Goal: Task Accomplishment & Management: Manage account settings

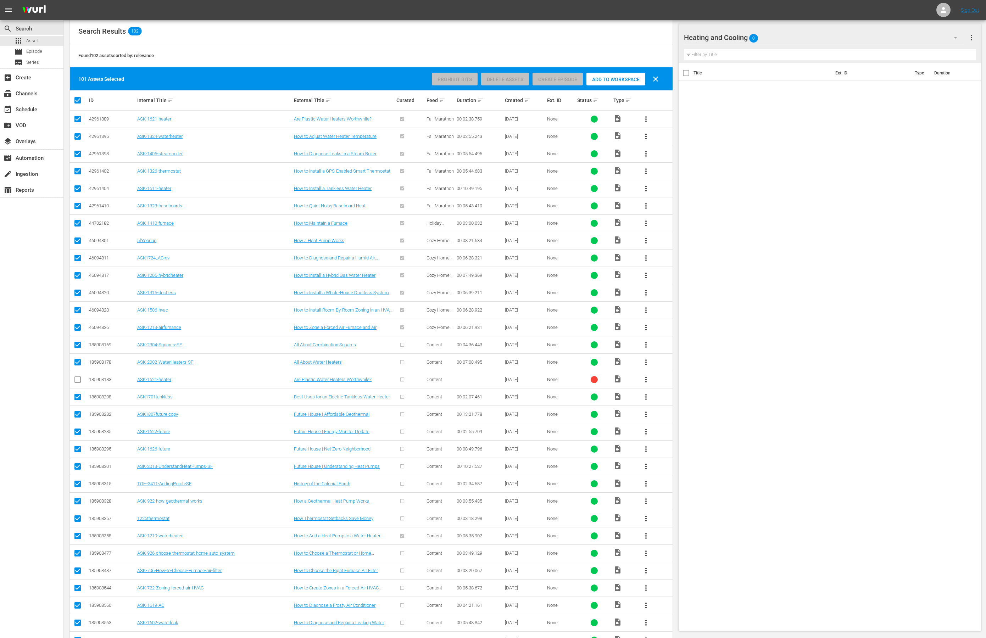
scroll to position [399, 0]
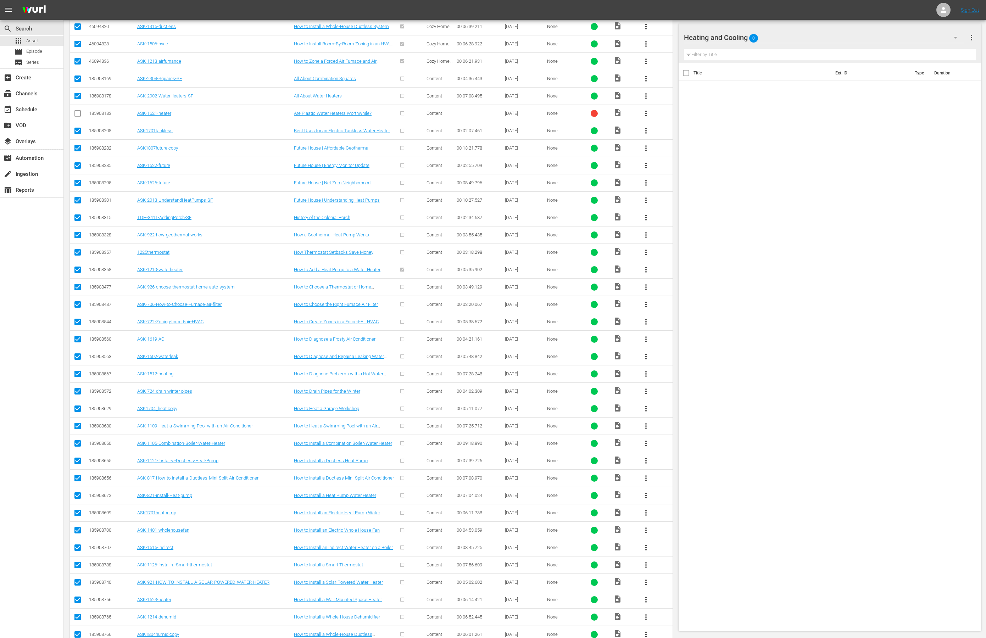
click at [78, 223] on input "checkbox" at bounding box center [77, 219] width 9 height 9
checkbox input "false"
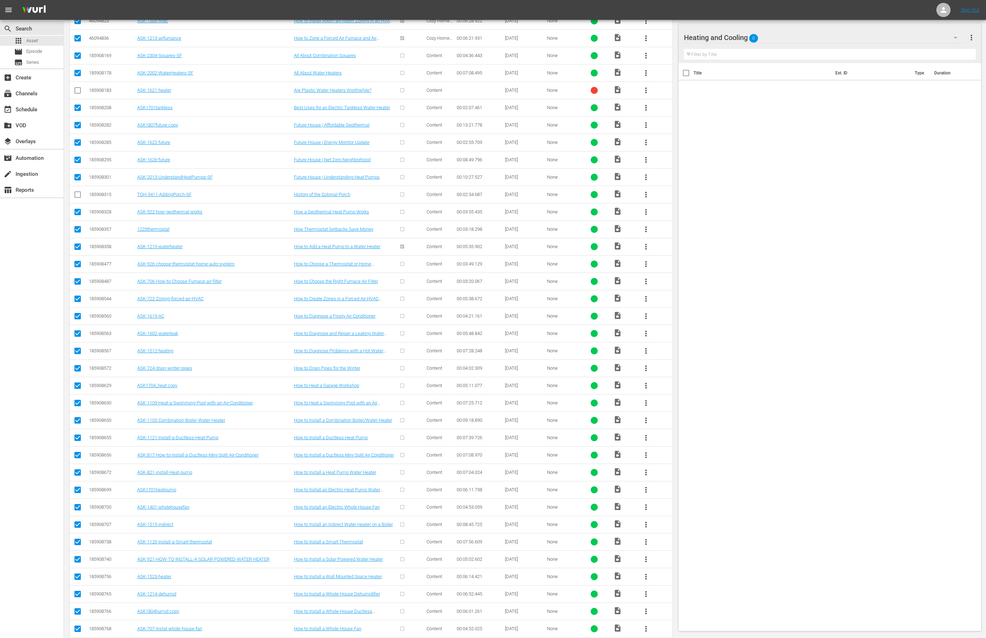
scroll to position [376, 0]
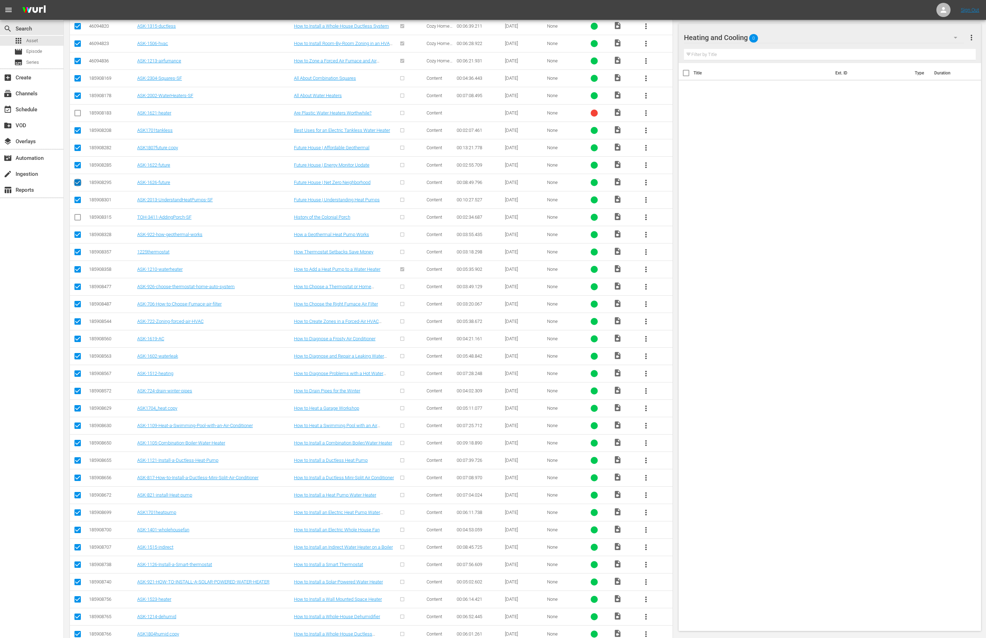
click at [77, 188] on input "checkbox" at bounding box center [77, 184] width 9 height 9
checkbox input "false"
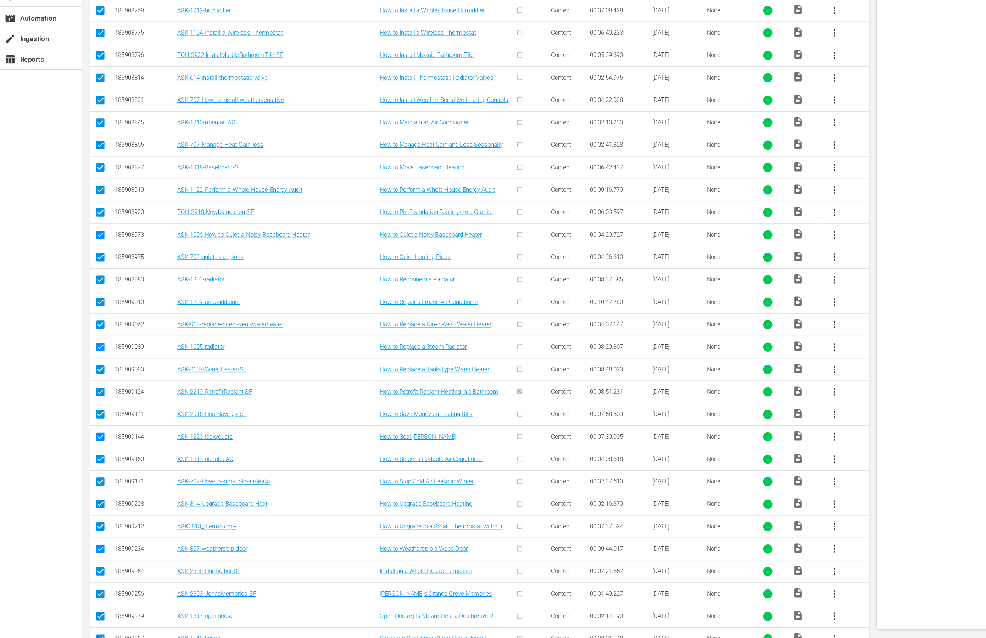
scroll to position [894, 0]
click at [77, 313] on input "checkbox" at bounding box center [77, 308] width 9 height 9
checkbox input "false"
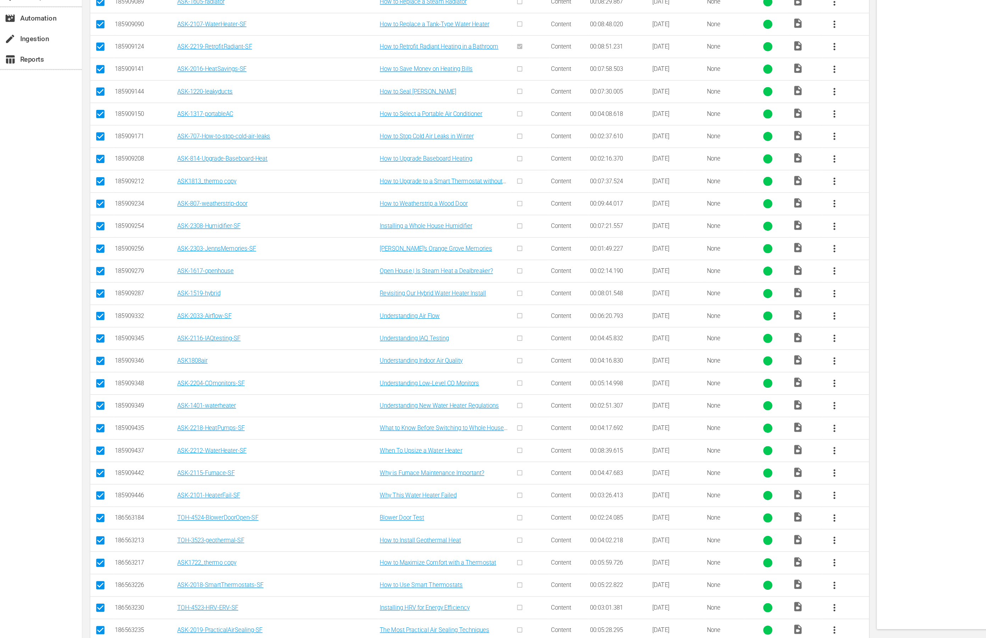
scroll to position [1162, 0]
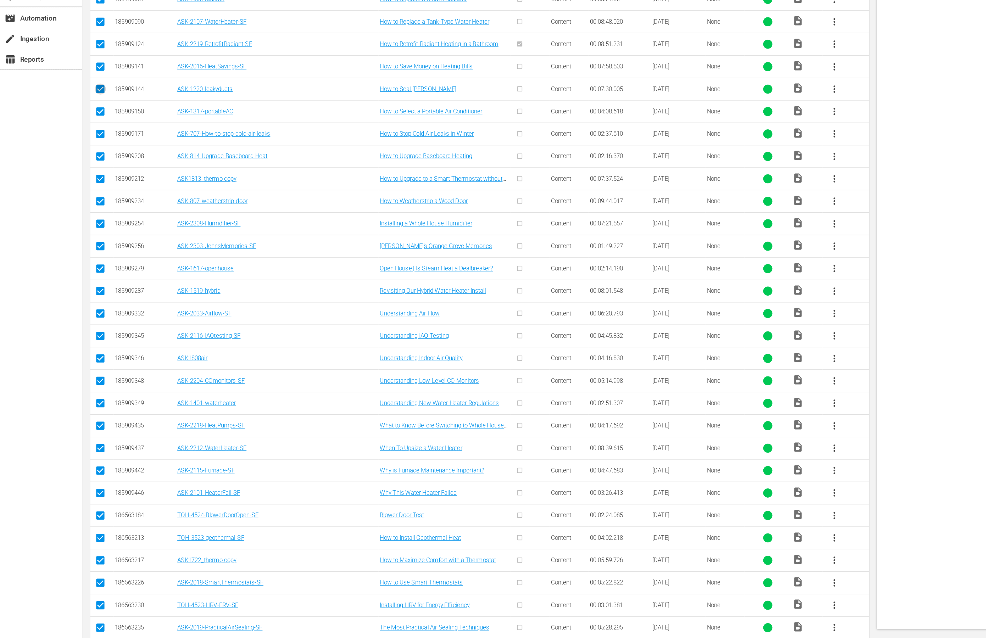
click at [75, 219] on input "checkbox" at bounding box center [77, 214] width 9 height 9
click at [76, 219] on input "checkbox" at bounding box center [77, 214] width 9 height 9
checkbox input "true"
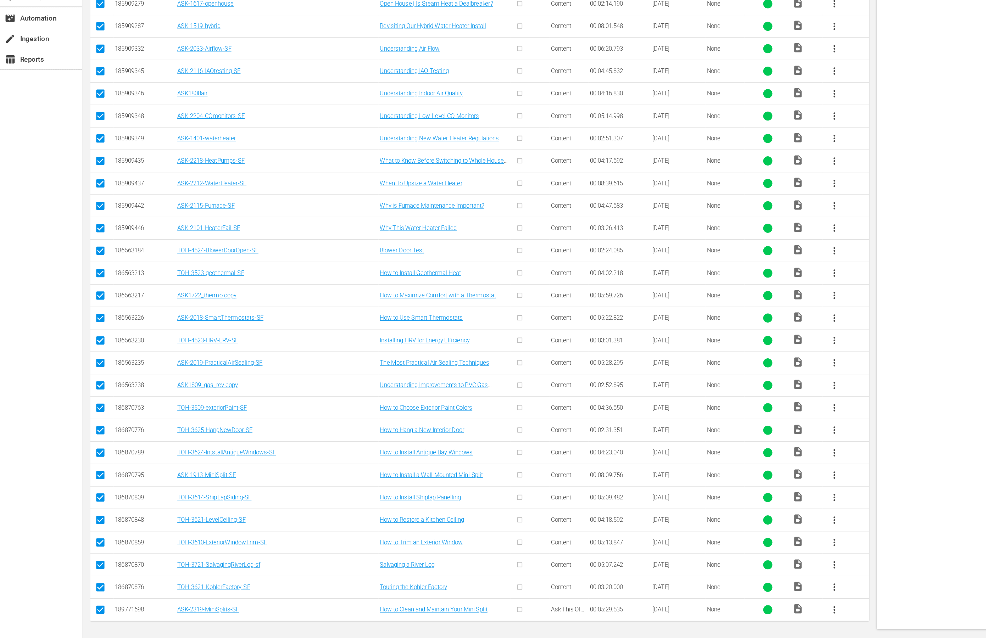
scroll to position [1386, 0]
click at [78, 440] on input "checkbox" at bounding box center [77, 444] width 9 height 9
checkbox input "false"
click at [78, 458] on input "checkbox" at bounding box center [77, 461] width 9 height 9
checkbox input "false"
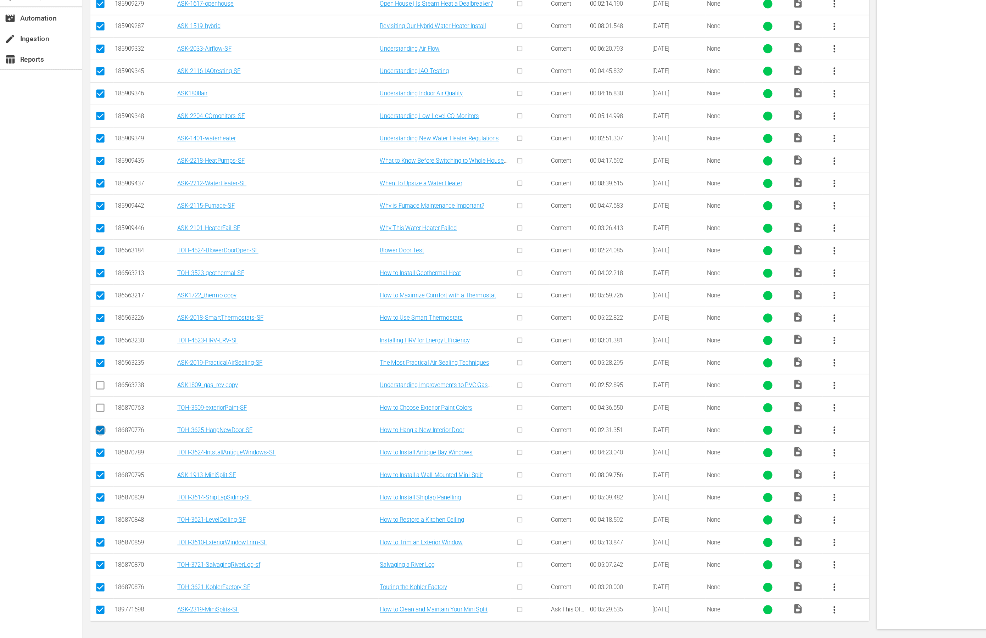
click at [77, 475] on input "checkbox" at bounding box center [77, 478] width 9 height 9
checkbox input "false"
click at [77, 494] on input "checkbox" at bounding box center [77, 496] width 9 height 9
checkbox input "false"
click at [76, 528] on input "checkbox" at bounding box center [77, 530] width 9 height 9
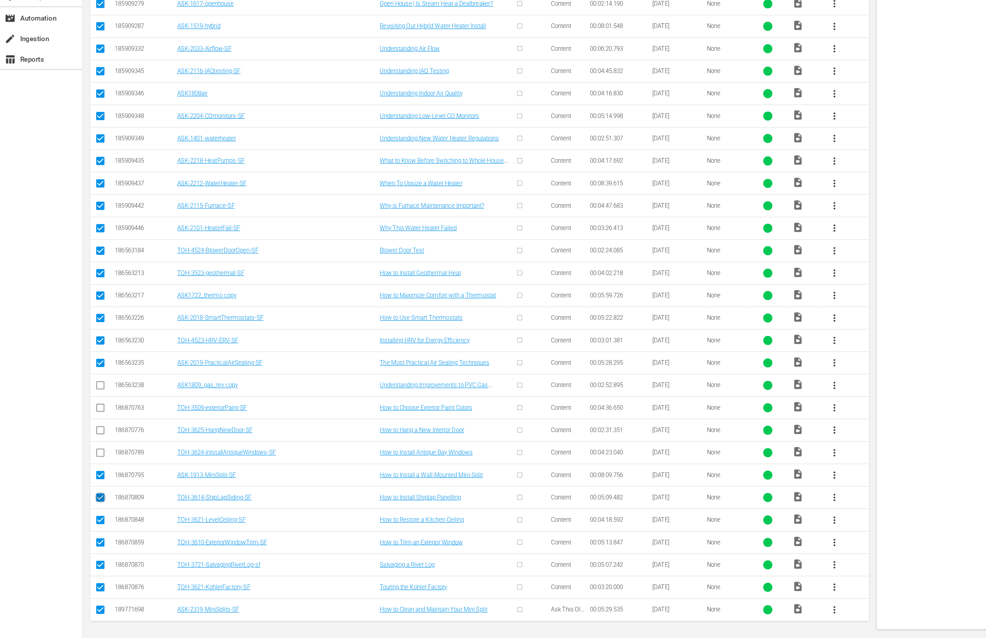
checkbox input "false"
click at [78, 547] on input "checkbox" at bounding box center [77, 548] width 9 height 9
checkbox input "false"
click at [77, 561] on input "checkbox" at bounding box center [77, 565] width 9 height 9
checkbox input "false"
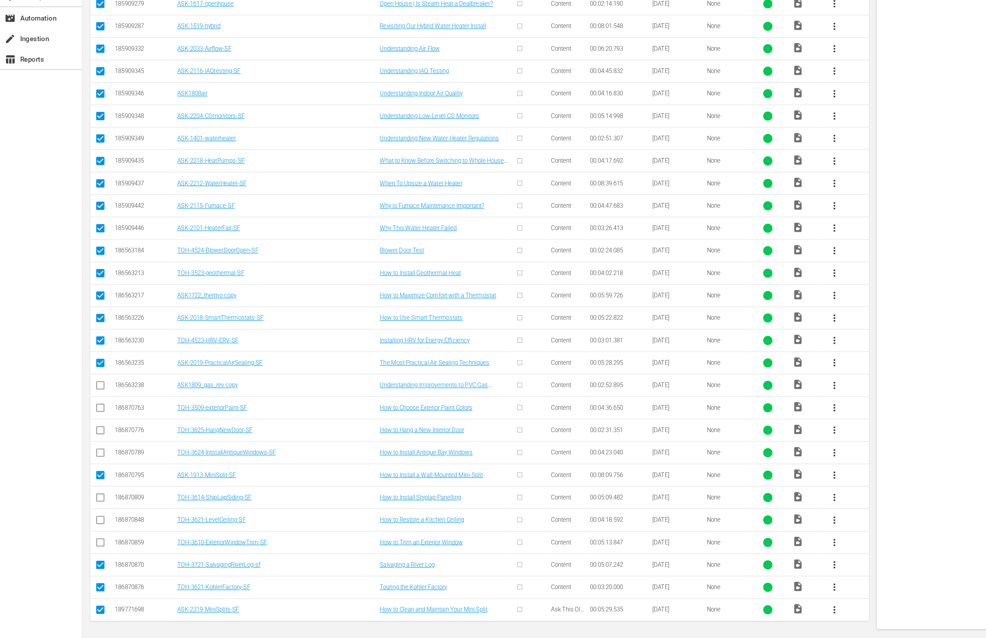
click at [77, 578] on input "checkbox" at bounding box center [77, 582] width 9 height 9
checkbox input "false"
click at [77, 597] on input "checkbox" at bounding box center [77, 600] width 9 height 9
checkbox input "false"
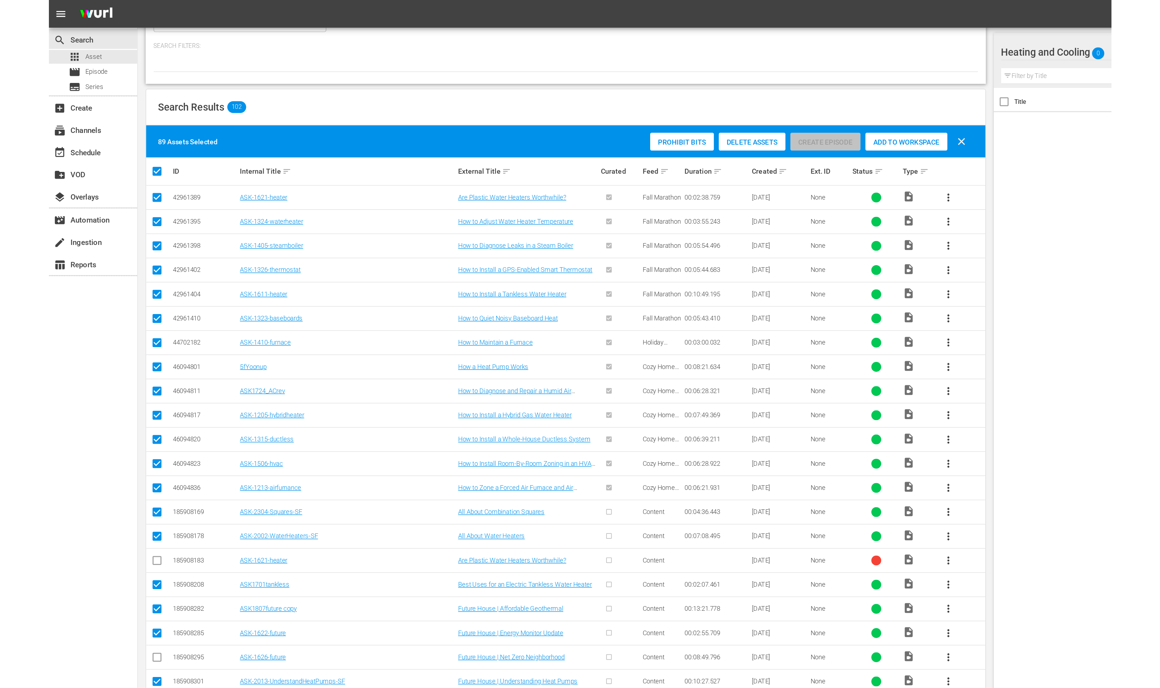
scroll to position [0, 0]
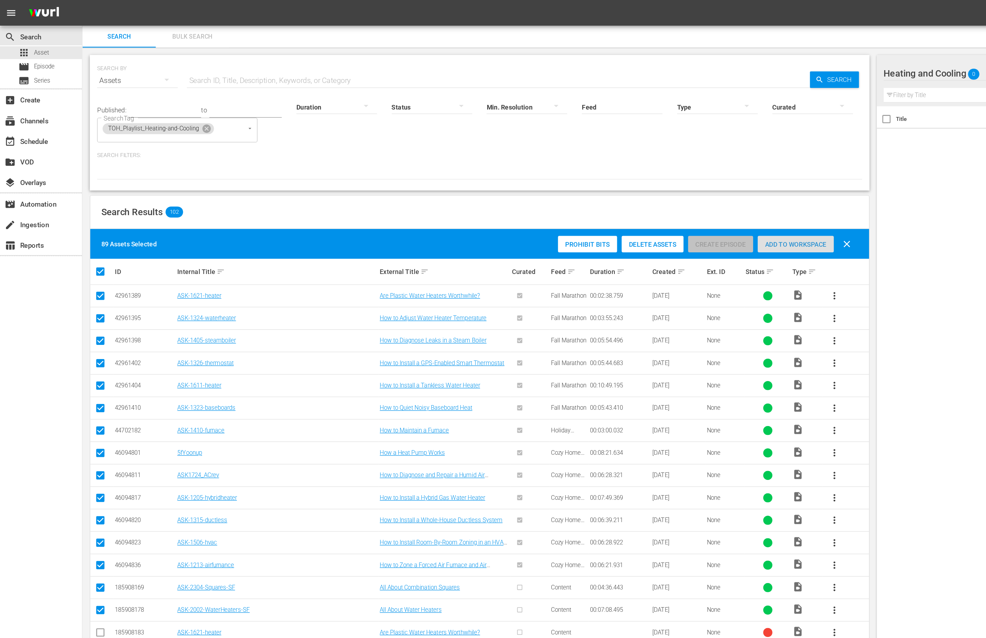
click at [609, 191] on span "Add to Workspace" at bounding box center [615, 189] width 59 height 6
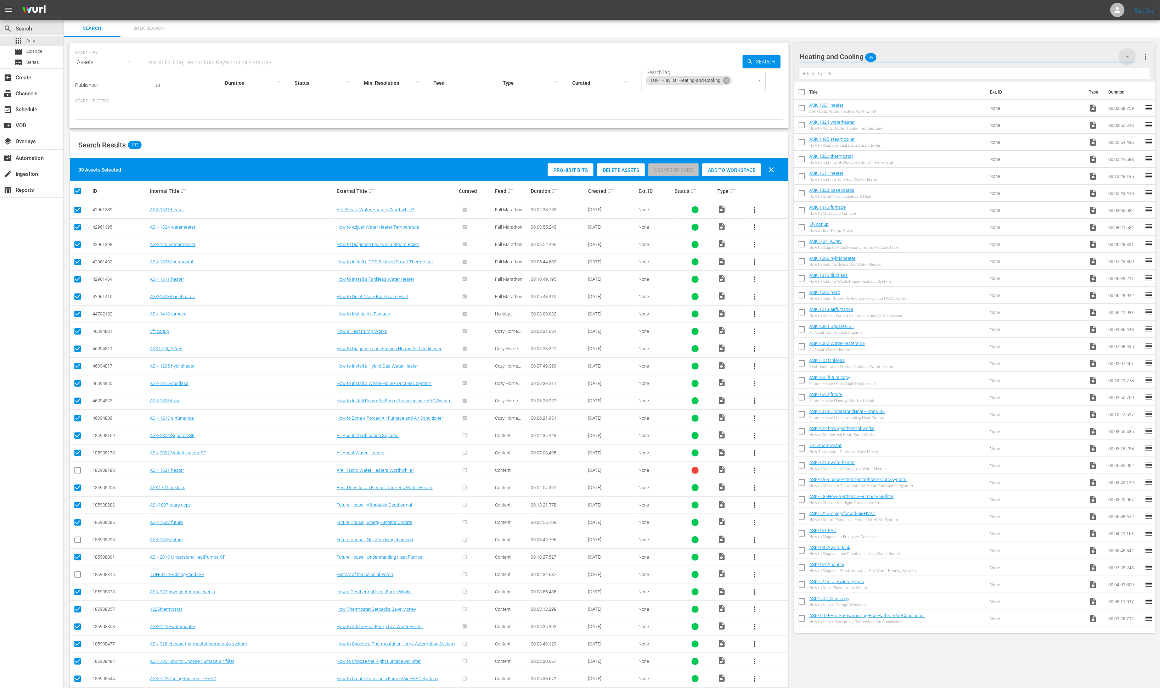
click at [985, 57] on icon "button" at bounding box center [1128, 56] width 9 height 9
click at [985, 47] on div "Heating and Cooling (0) Framing, Floor, and Insulation (55) Fireplaces (36) Ele…" at bounding box center [580, 344] width 1160 height 688
click at [985, 56] on span "more_vert" at bounding box center [1146, 56] width 9 height 9
click at [985, 55] on div "Add New Workspace" at bounding box center [1100, 57] width 83 height 13
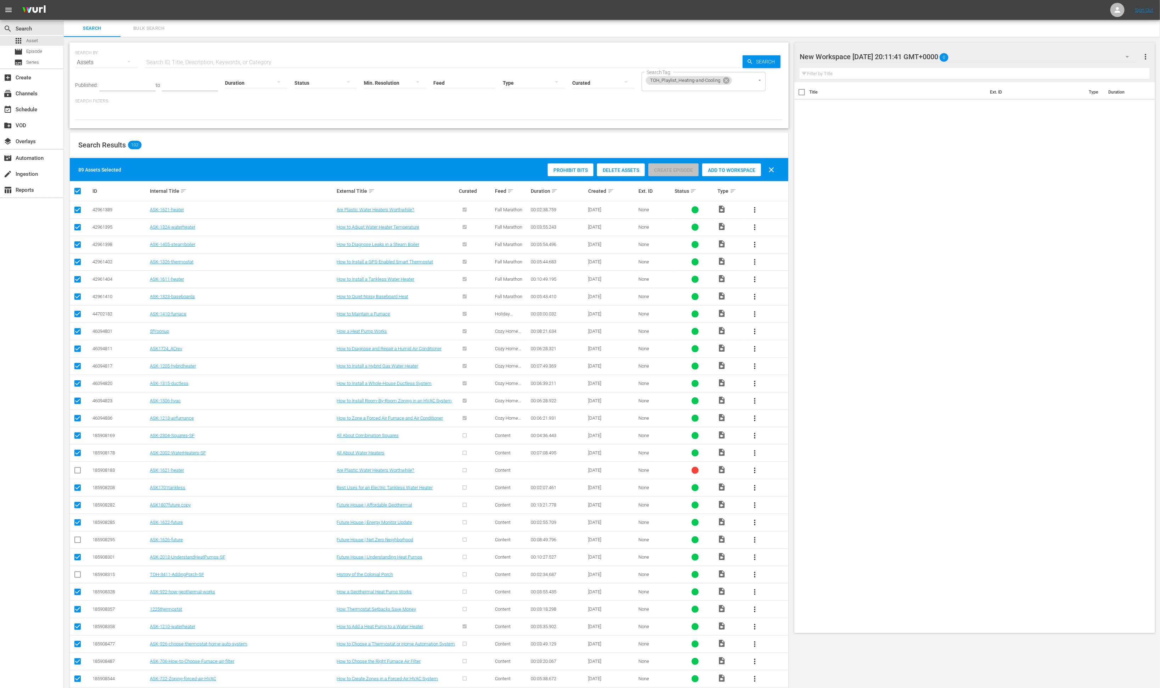
click at [893, 58] on div at bounding box center [860, 57] width 121 height 18
click at [893, 58] on input "New Workspace [DATE] 20:11:41 GMT+0000" at bounding box center [972, 56] width 344 height 17
type input "Kitchens"
click at [879, 192] on div "Title Ext. ID Type Duration" at bounding box center [975, 356] width 361 height 548
click at [725, 81] on icon at bounding box center [727, 81] width 8 height 8
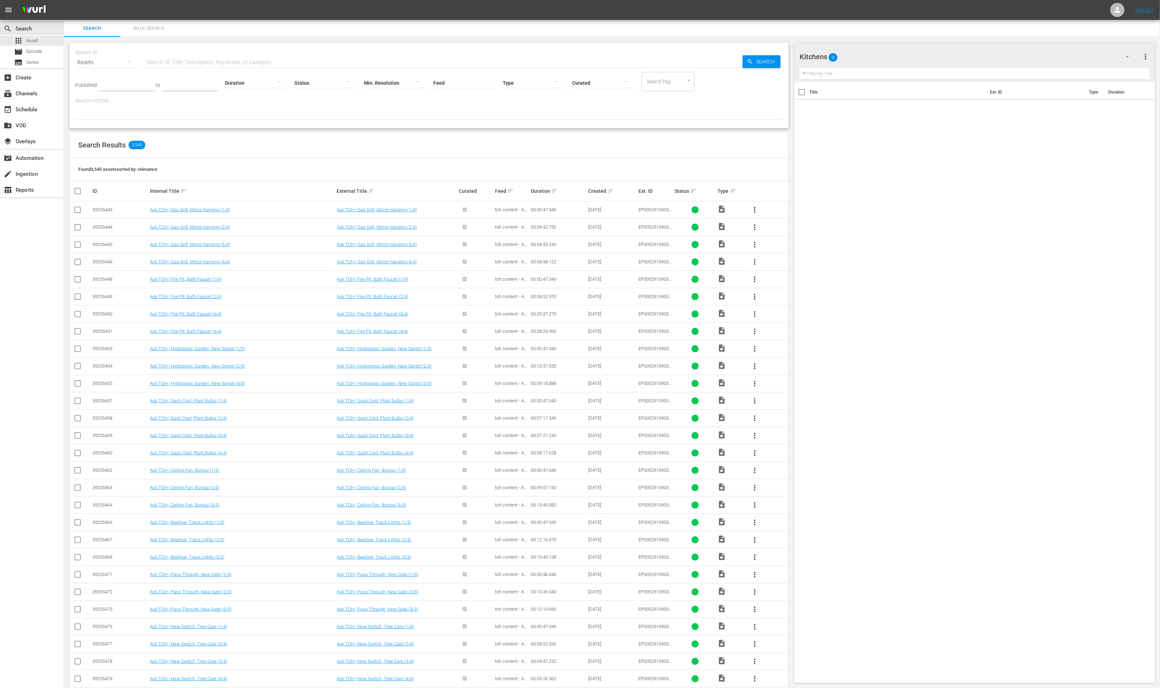
click at [675, 82] on div "SearchTag" at bounding box center [668, 81] width 53 height 19
click at [687, 83] on button "Open" at bounding box center [689, 80] width 7 height 7
click at [674, 256] on span "TOH_Playlist_Kitchens" at bounding box center [670, 255] width 50 height 7
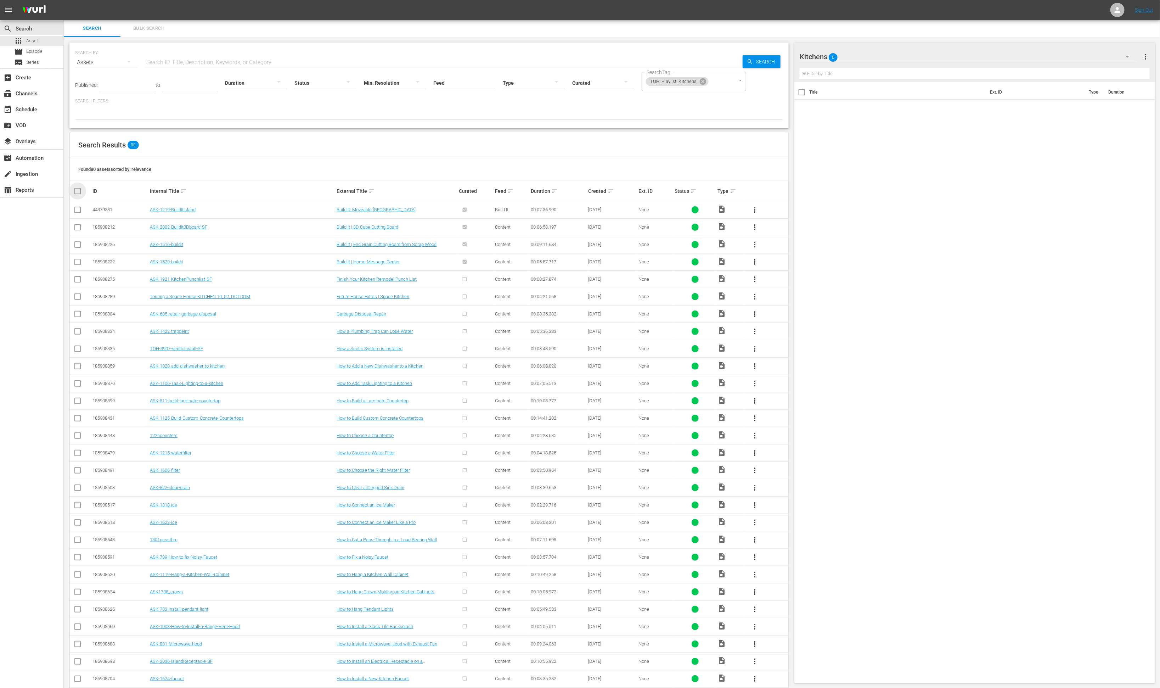
click at [77, 192] on input "checkbox" at bounding box center [80, 191] width 15 height 9
checkbox input "true"
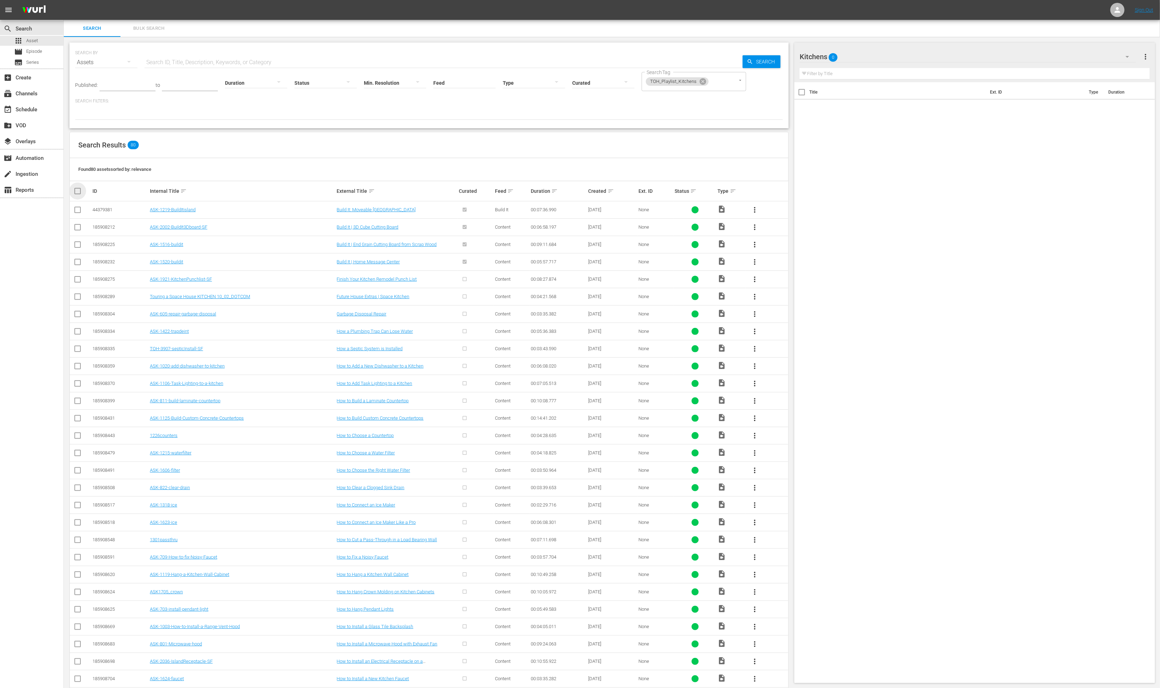
checkbox input "true"
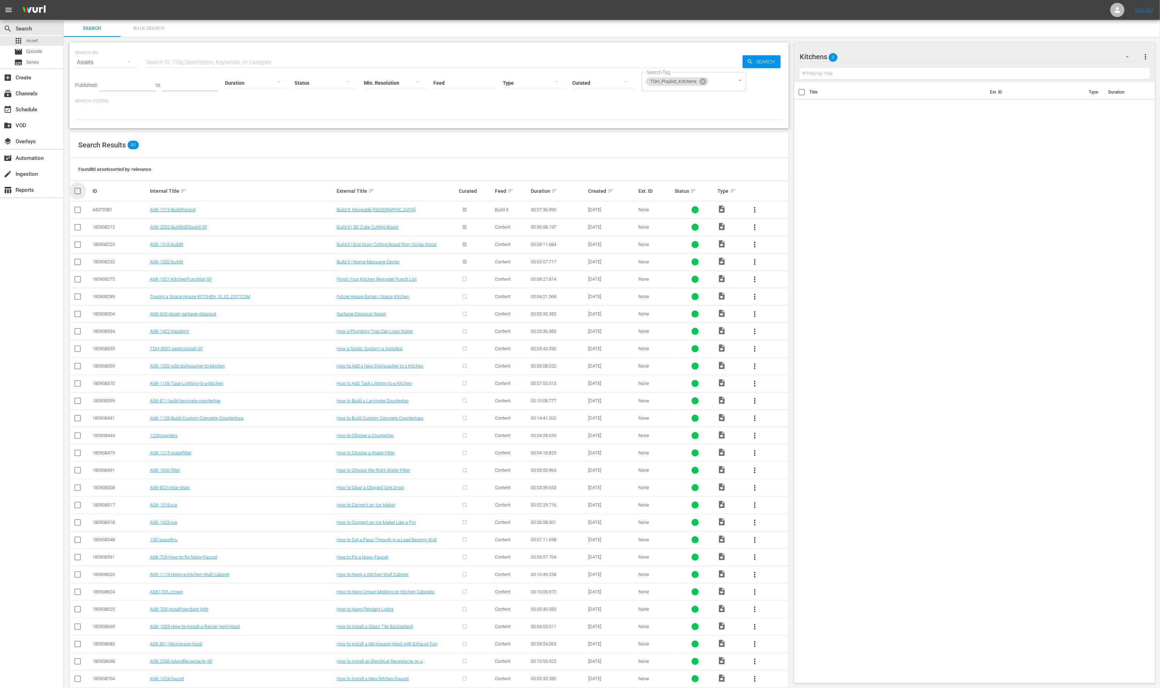
checkbox input "true"
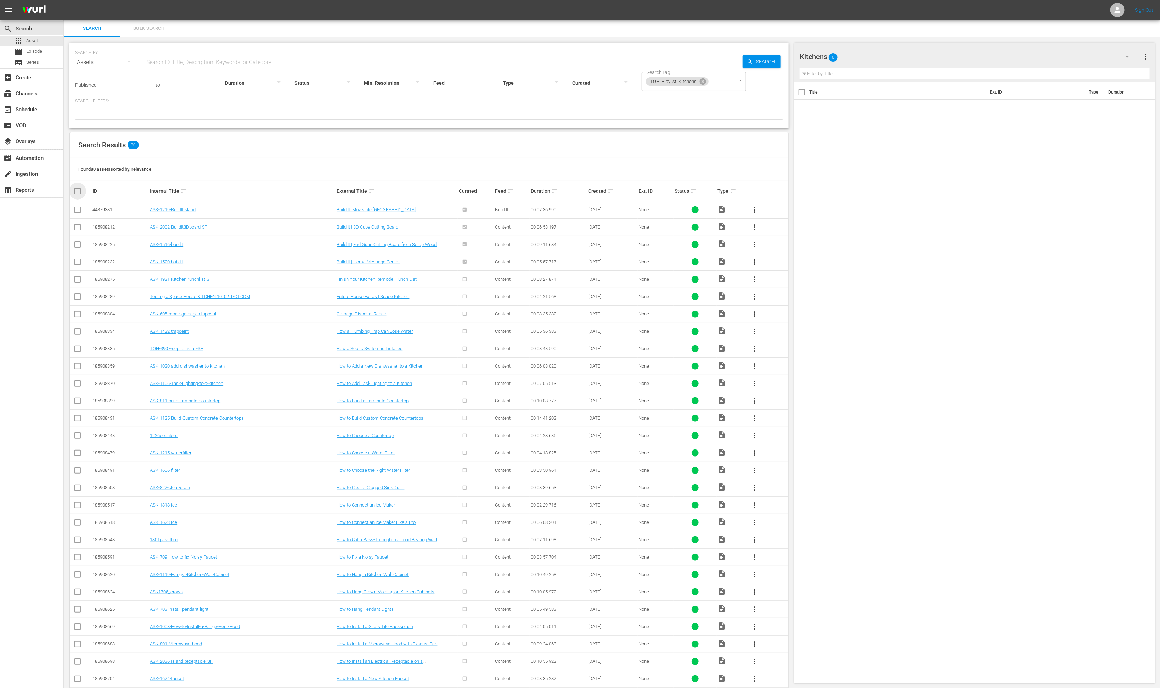
checkbox input "true"
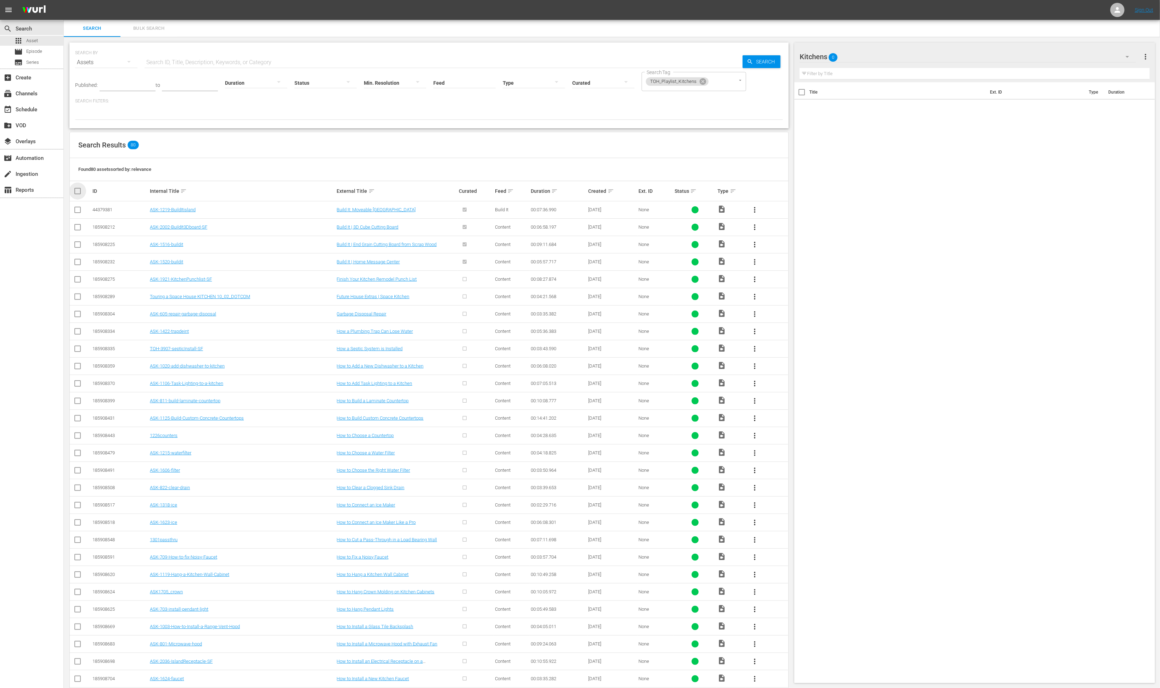
checkbox input "true"
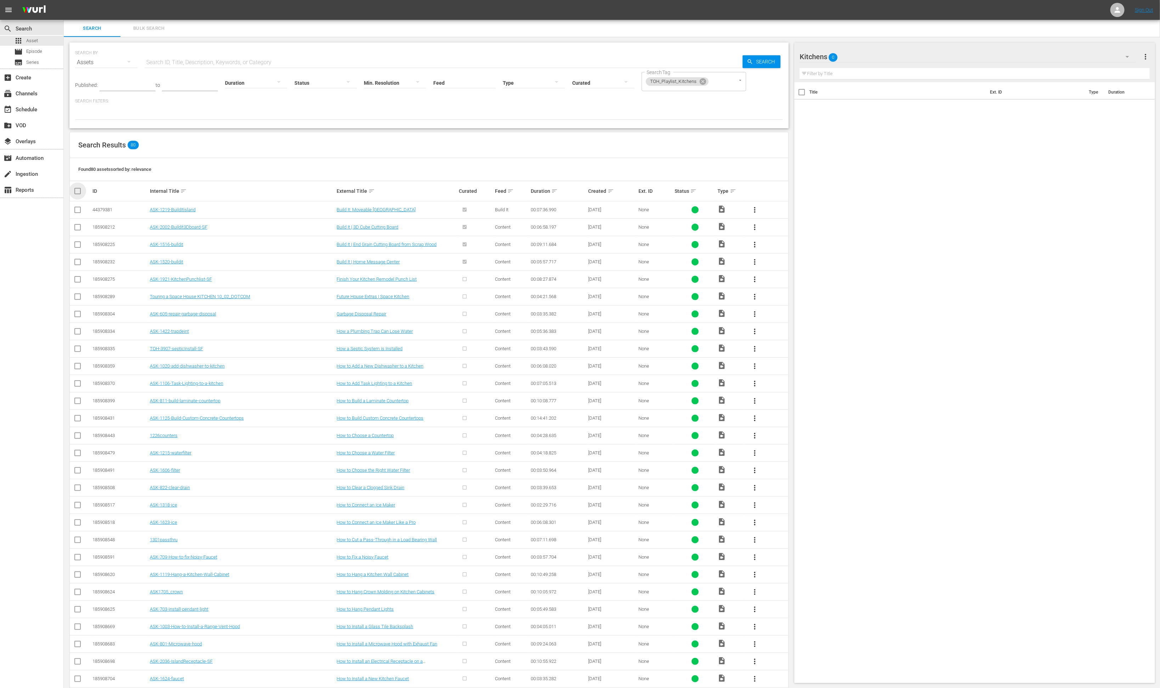
checkbox input "true"
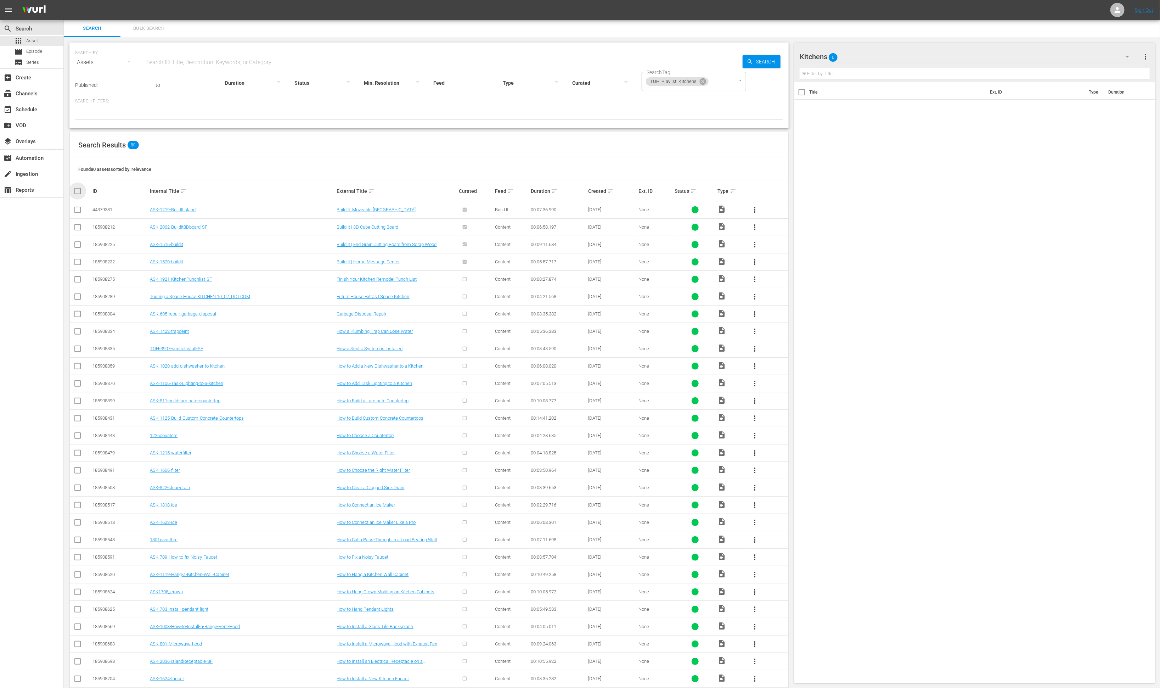
checkbox input "true"
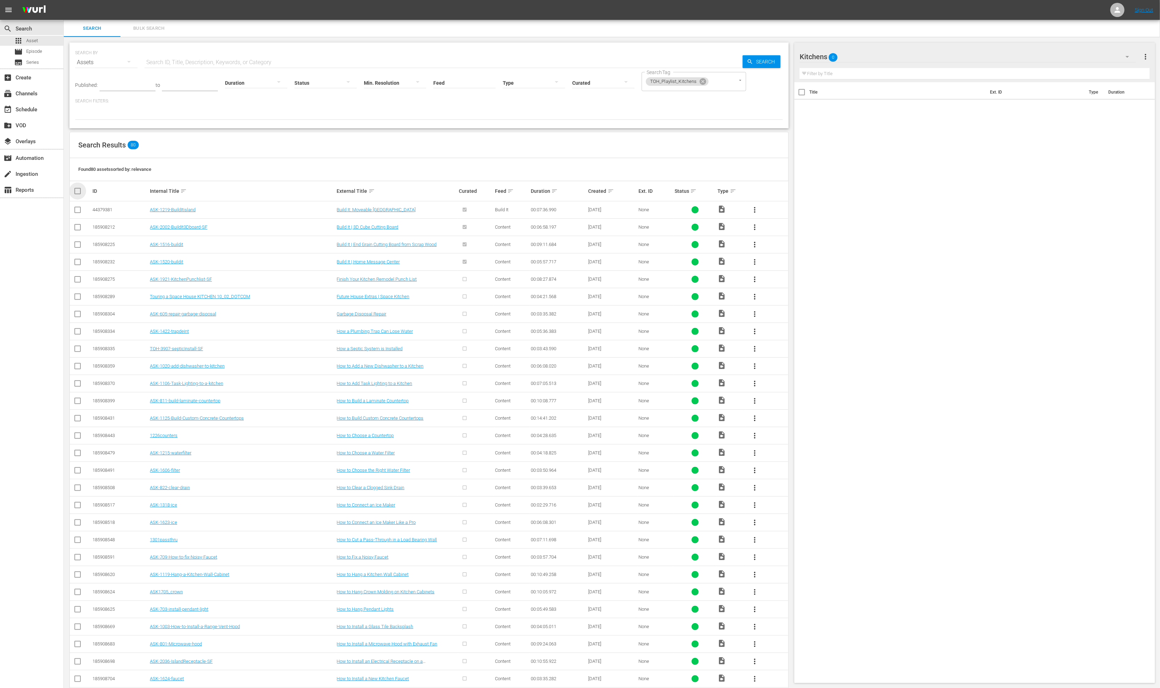
checkbox input "true"
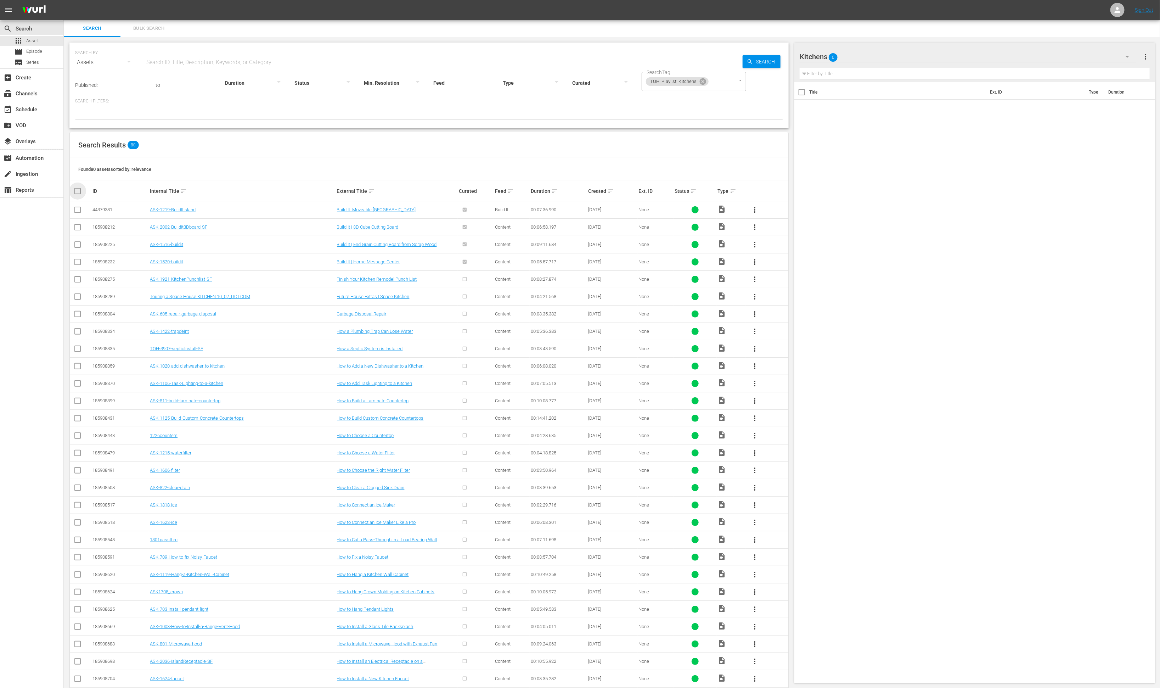
checkbox input "true"
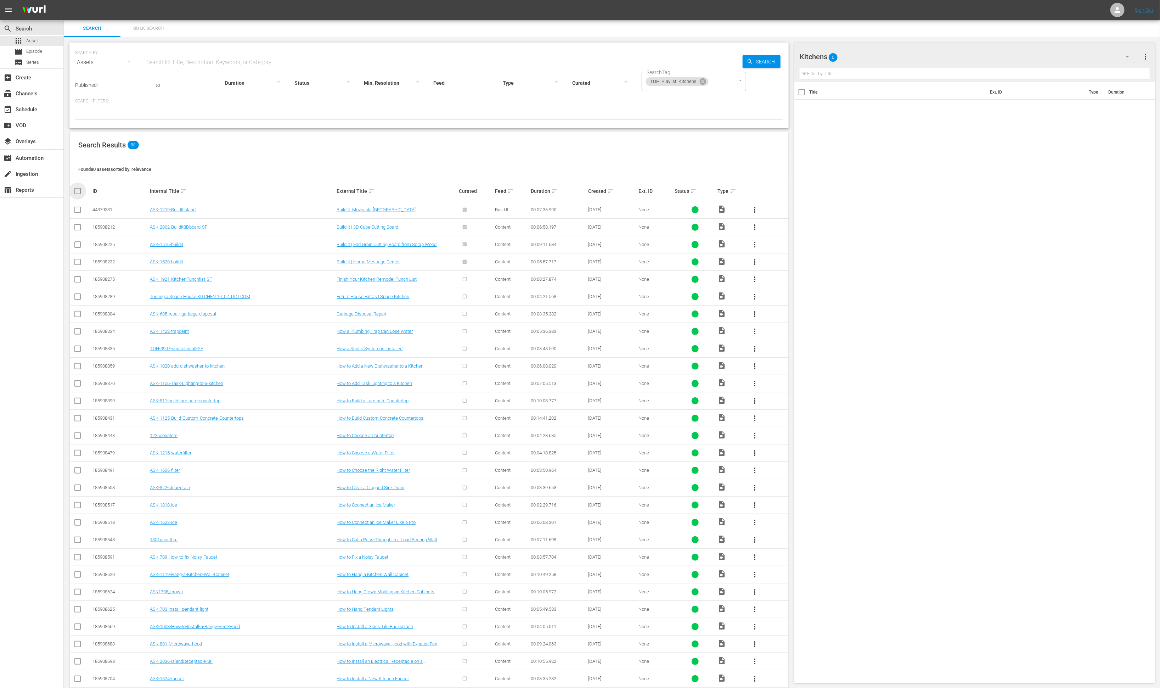
checkbox input "true"
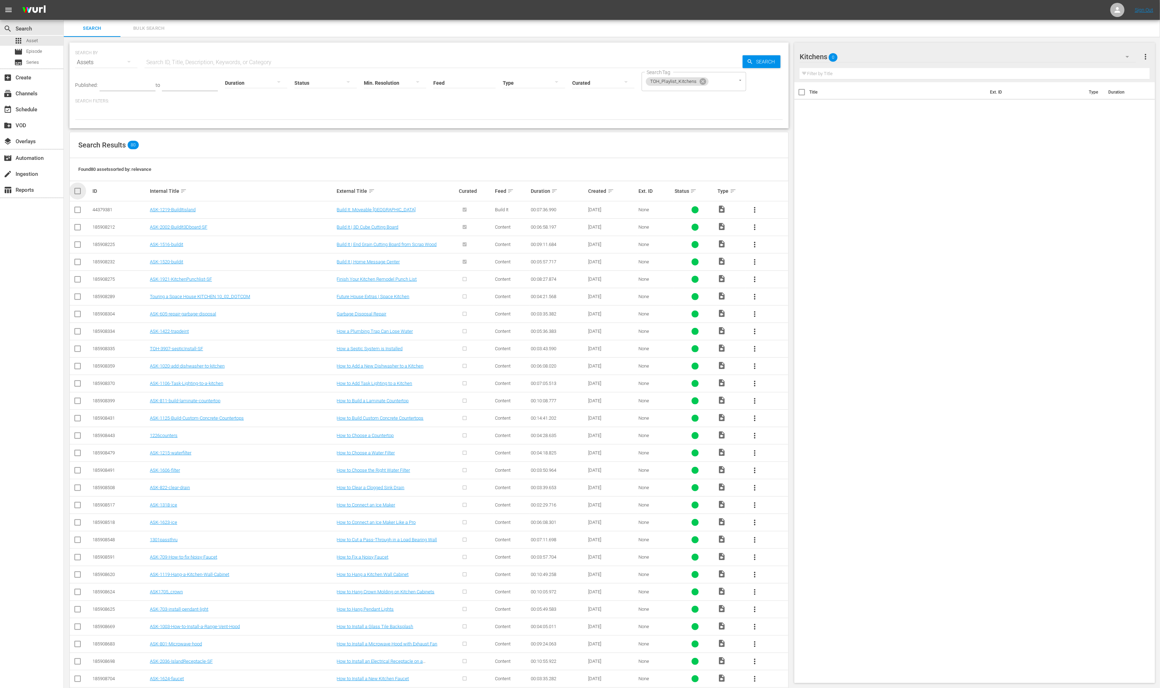
checkbox input "true"
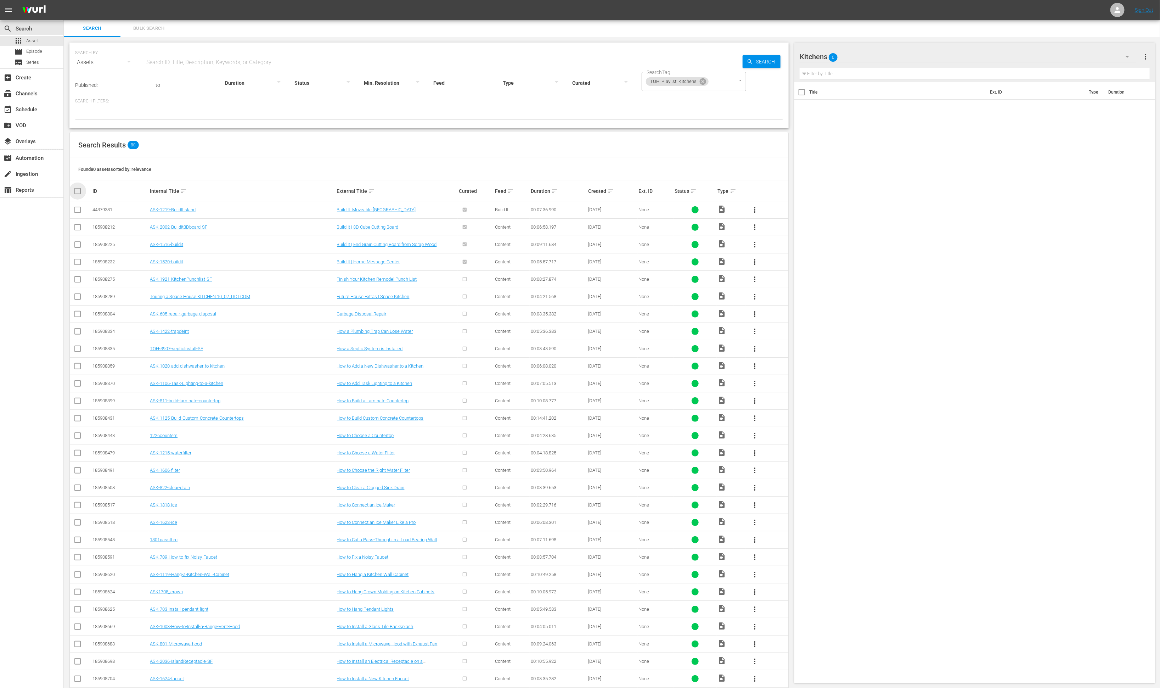
checkbox input "true"
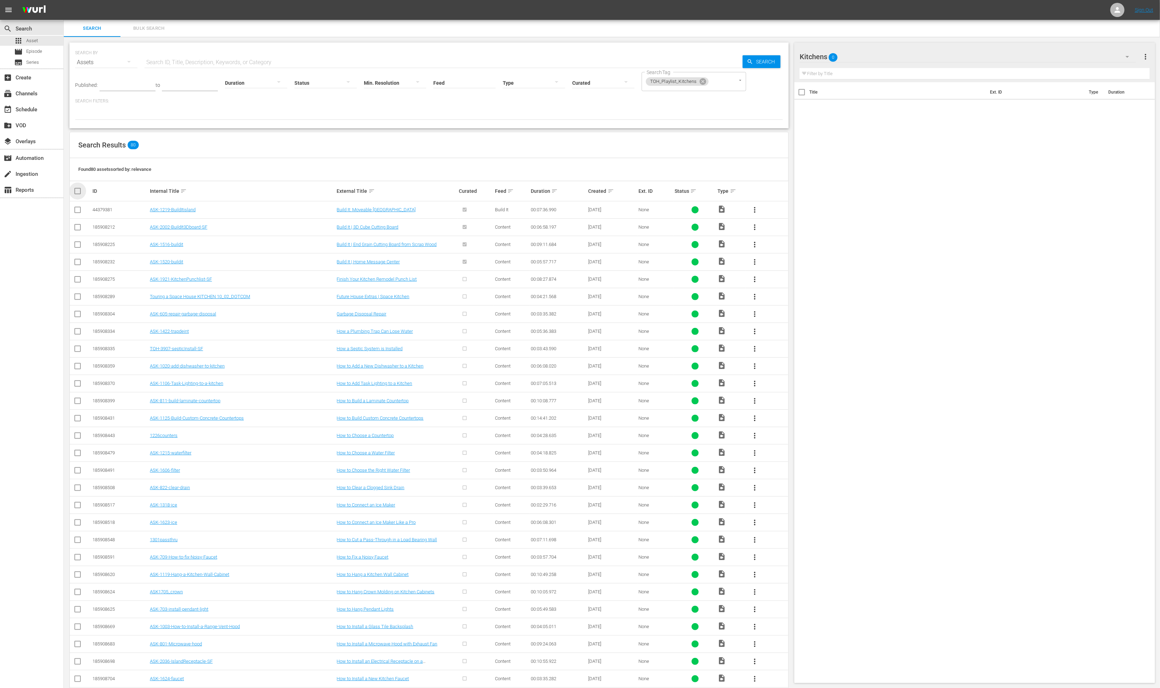
checkbox input "true"
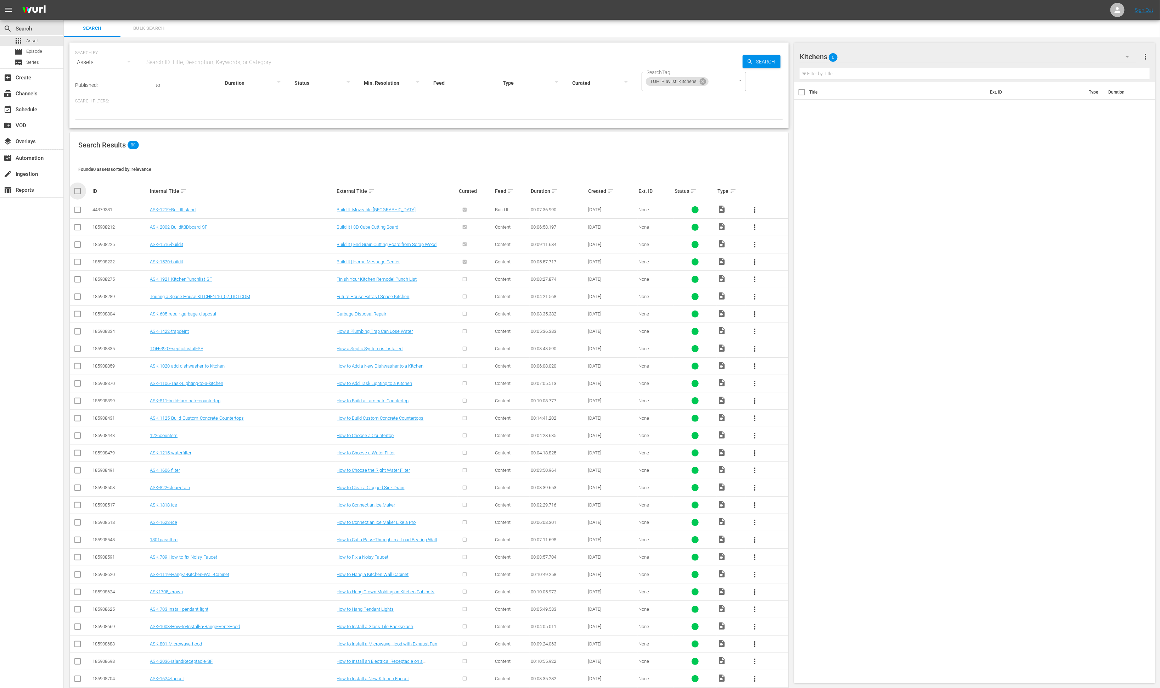
checkbox input "true"
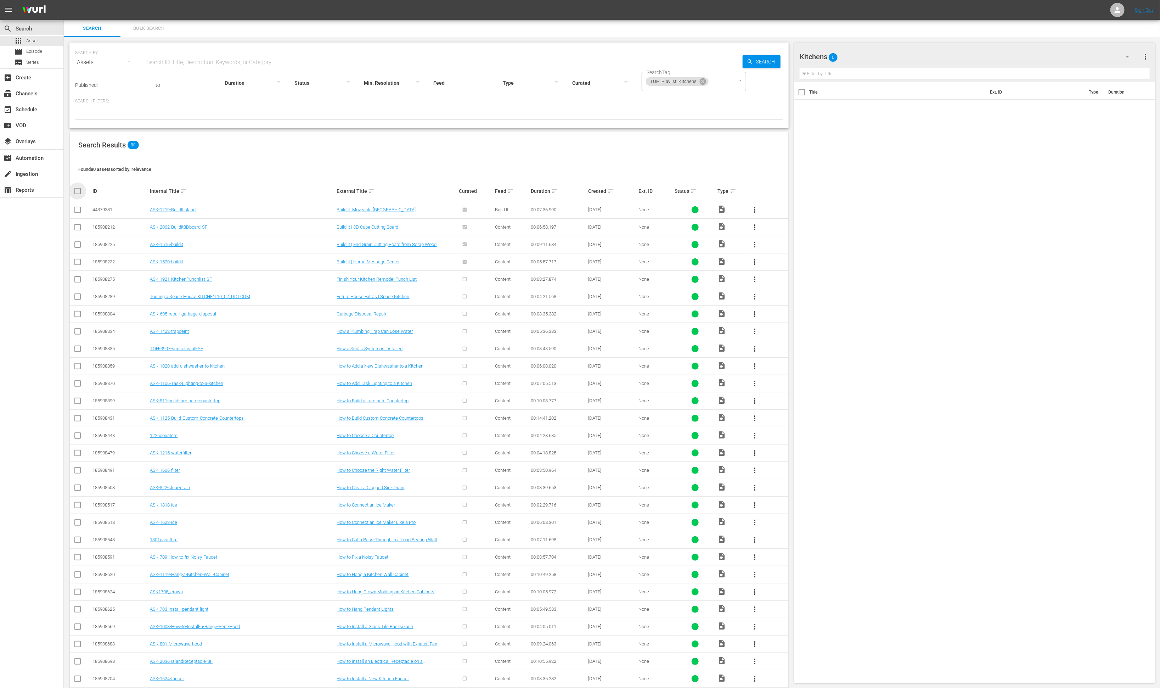
checkbox input "true"
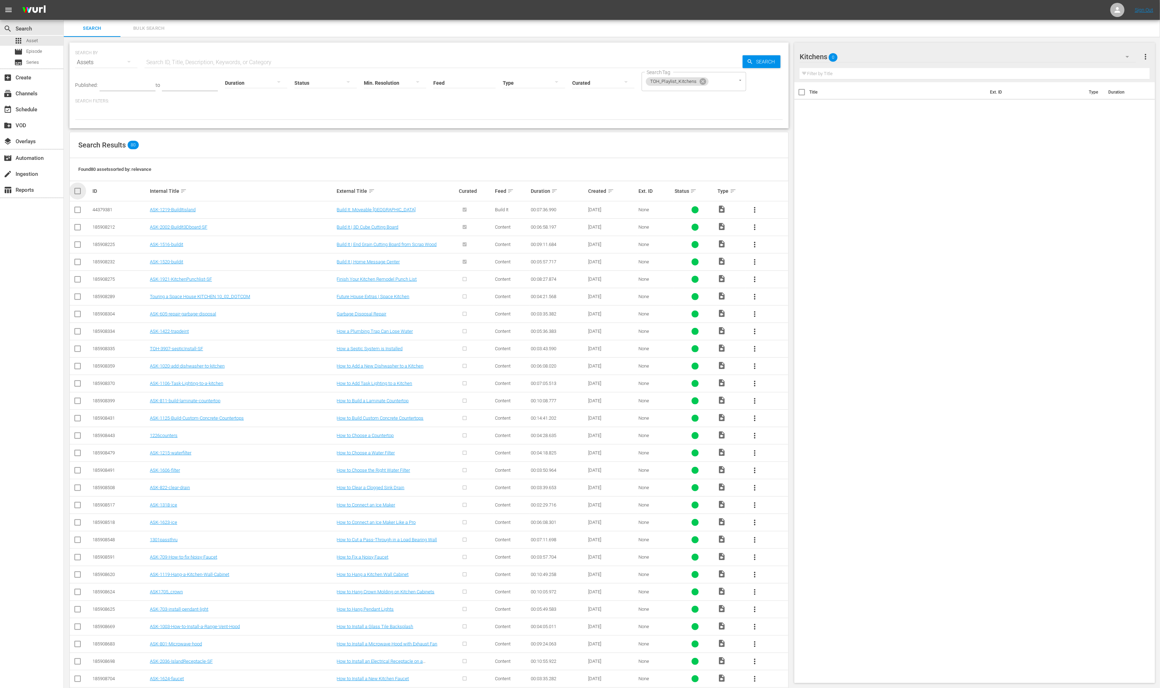
checkbox input "true"
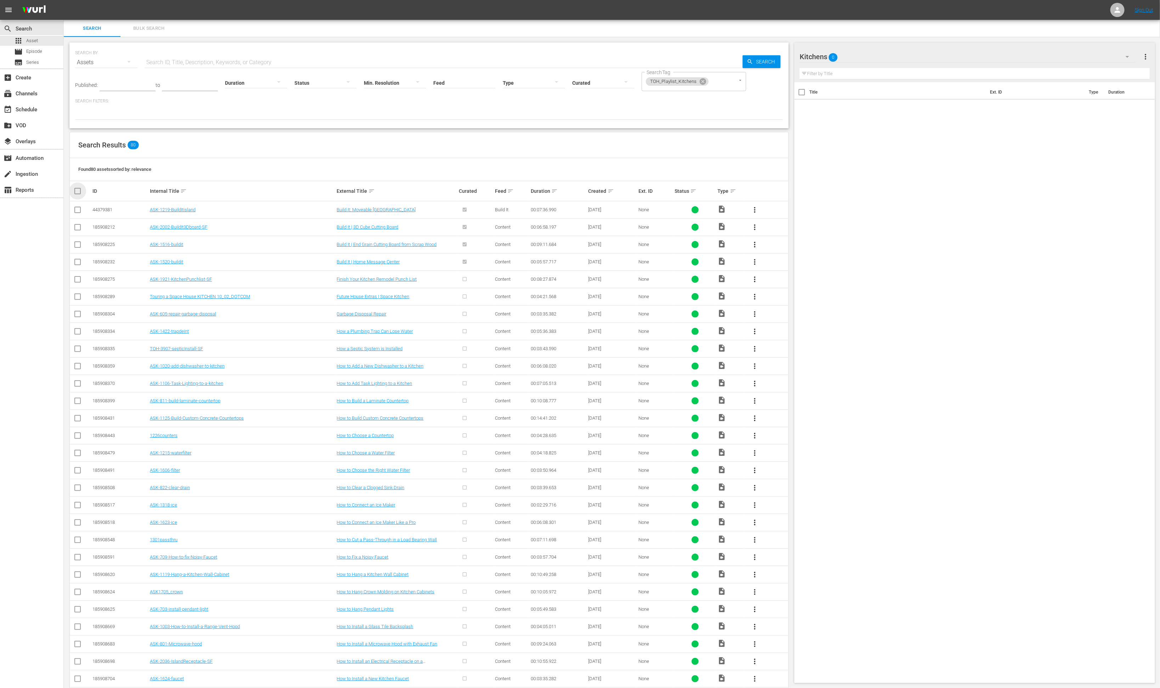
checkbox input "true"
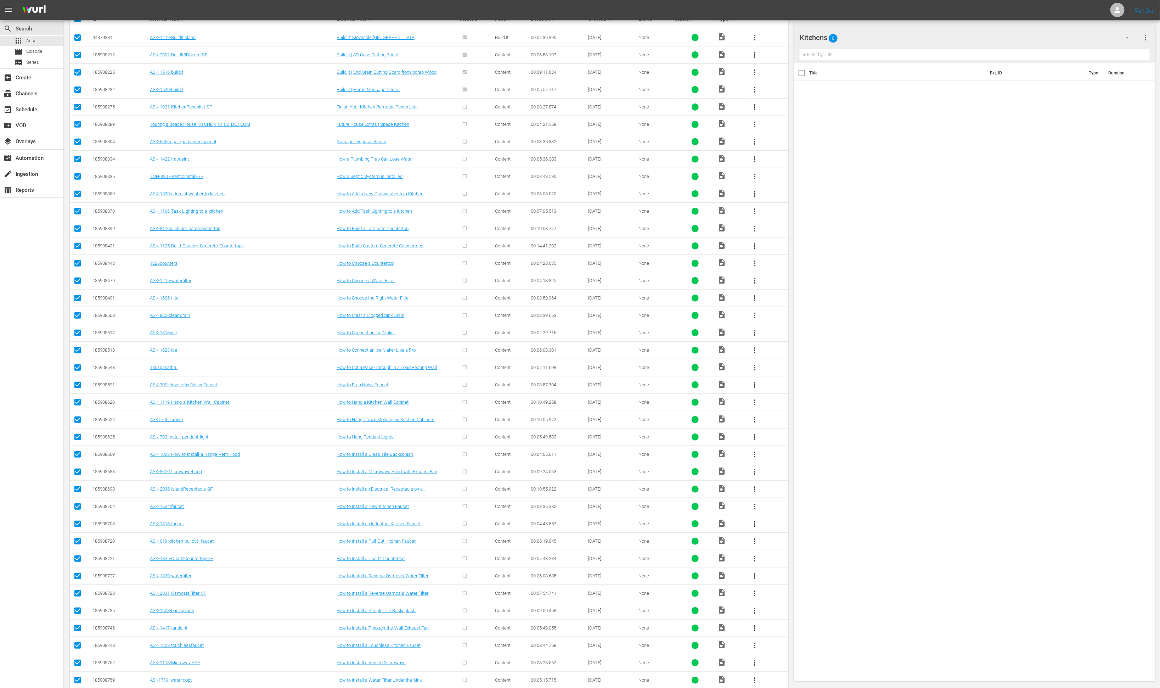
scroll to position [175, 0]
click at [77, 175] on input "checkbox" at bounding box center [77, 175] width 9 height 9
checkbox input "false"
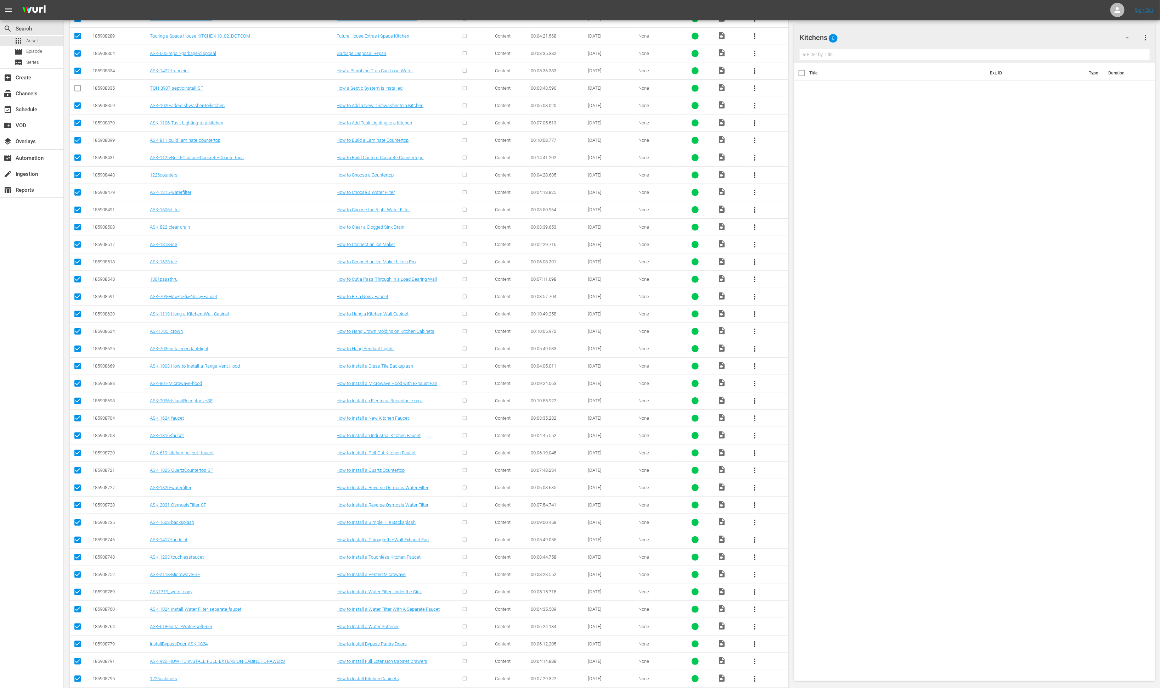
scroll to position [273, 0]
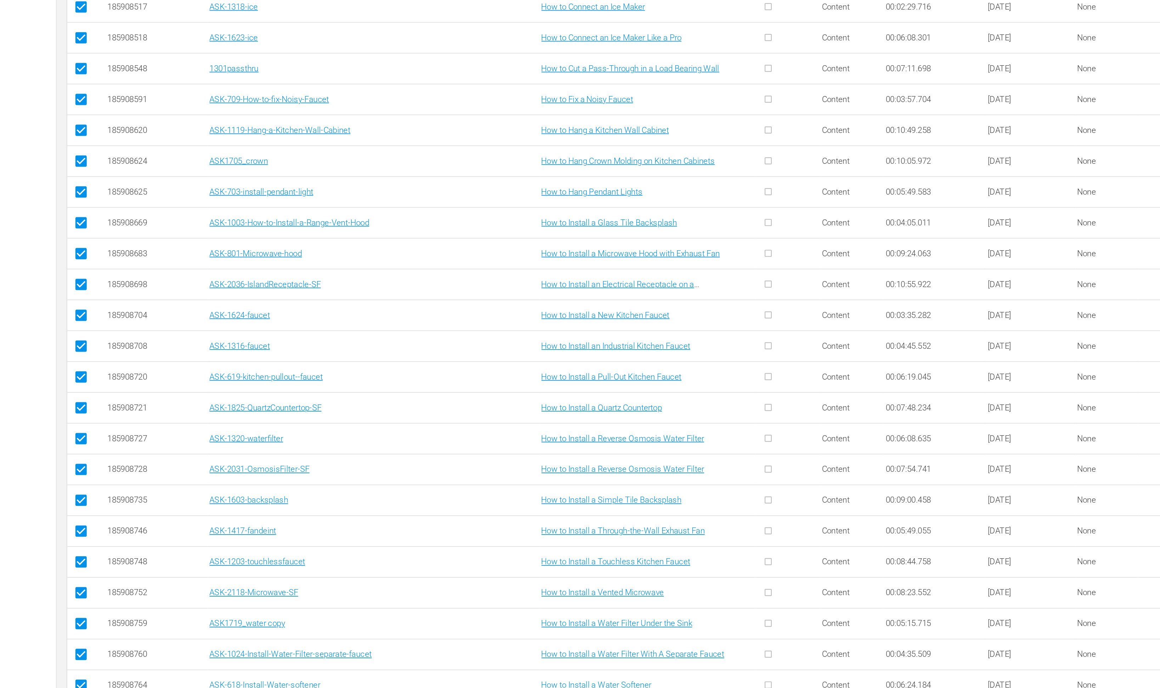
click at [79, 271] on input "checkbox" at bounding box center [77, 268] width 9 height 9
checkbox input "false"
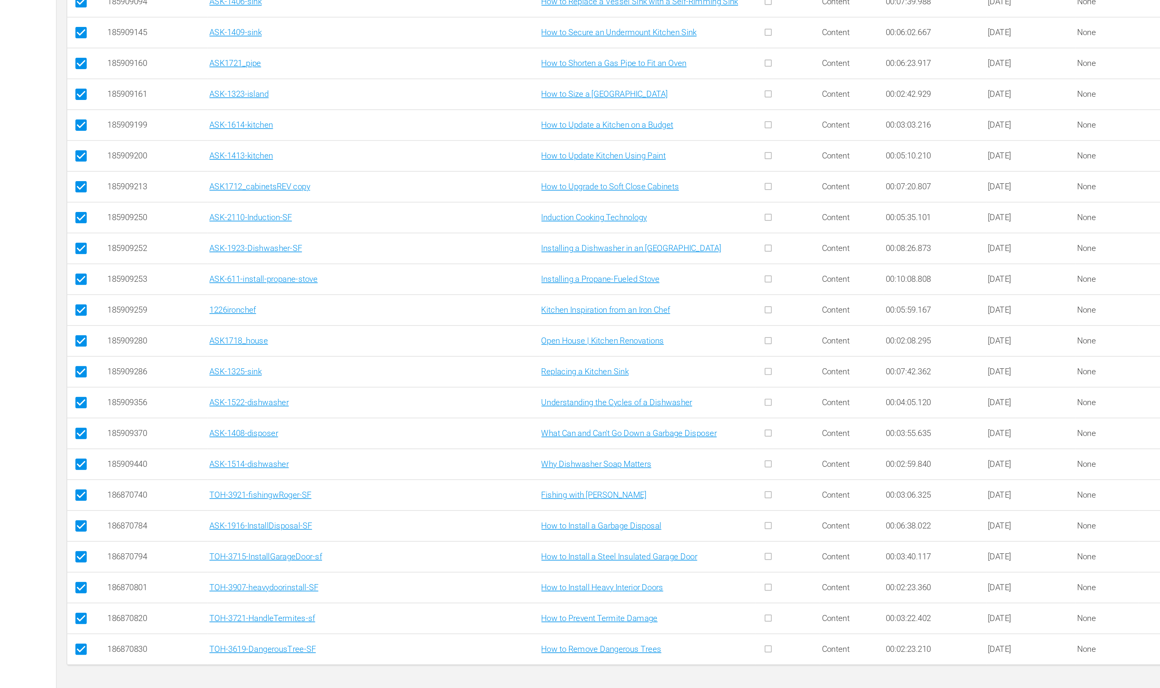
scroll to position [930, 0]
click at [80, 577] on input "checkbox" at bounding box center [77, 580] width 9 height 9
checkbox input "false"
click at [77, 612] on input "checkbox" at bounding box center [77, 615] width 9 height 9
checkbox input "false"
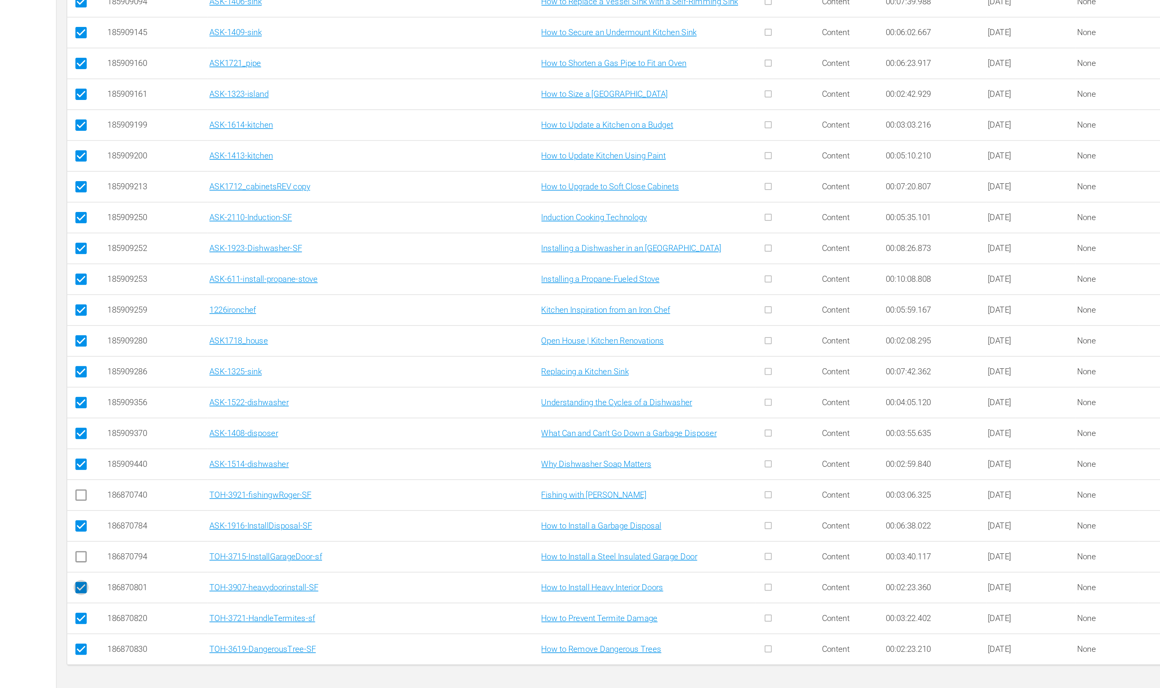
click at [78, 629] on input "checkbox" at bounding box center [77, 632] width 9 height 9
checkbox input "false"
click at [77, 638] on input "checkbox" at bounding box center [77, 650] width 9 height 9
checkbox input "false"
click at [77, 638] on input "checkbox" at bounding box center [77, 667] width 9 height 9
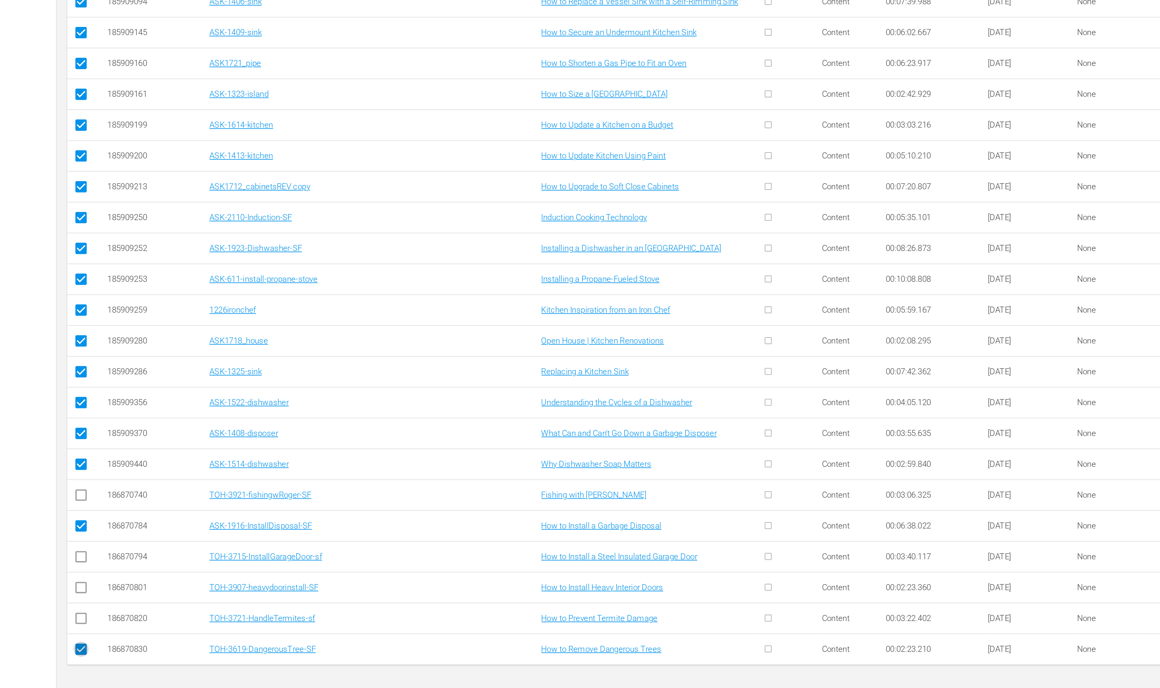
checkbox input "false"
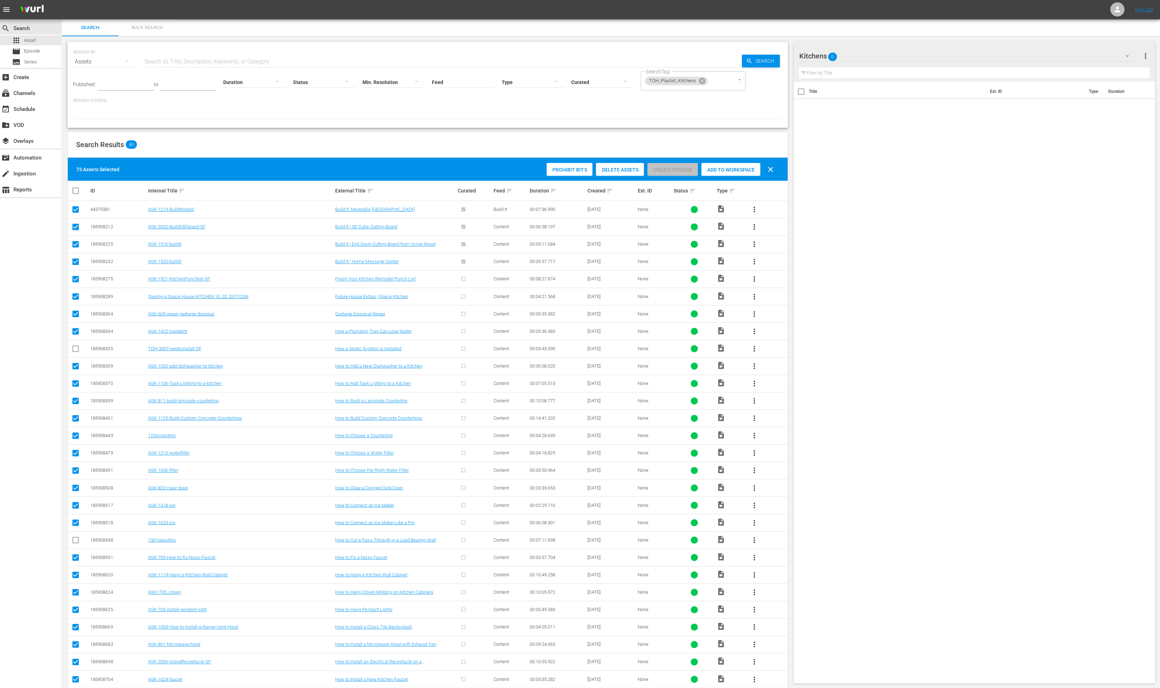
scroll to position [0, 0]
click at [742, 168] on span "Add to Workspace" at bounding box center [732, 170] width 59 height 6
